Goal: Task Accomplishment & Management: Complete application form

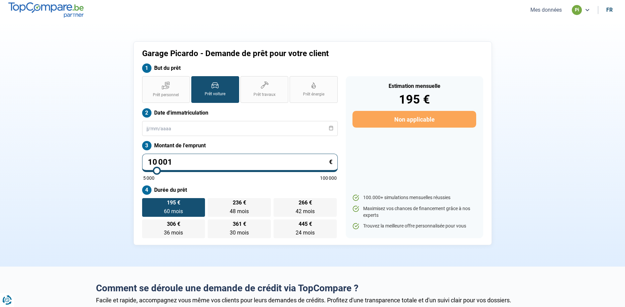
click at [541, 10] on button "Mes données" at bounding box center [545, 9] width 35 height 7
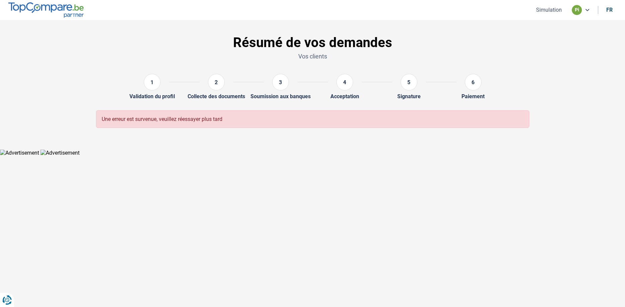
drag, startPoint x: 558, startPoint y: 16, endPoint x: 557, endPoint y: 10, distance: 6.1
click at [557, 12] on nav "Simulation pi fr" at bounding box center [312, 10] width 625 height 20
click at [557, 10] on button "Simulation" at bounding box center [549, 9] width 30 height 7
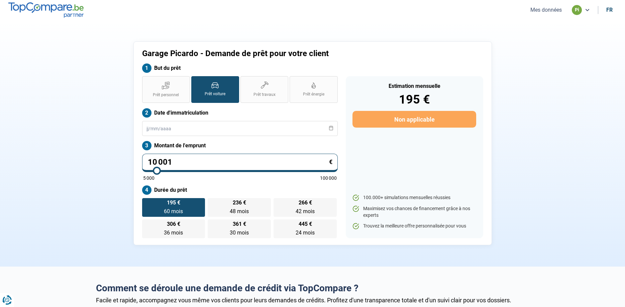
click at [547, 10] on button "Mes données" at bounding box center [545, 9] width 35 height 7
